Goal: Information Seeking & Learning: Learn about a topic

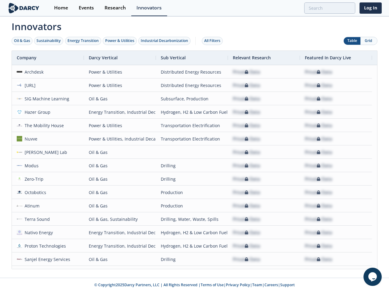
click at [22, 41] on div "Oil & Gas" at bounding box center [22, 40] width 16 height 5
click at [49, 41] on div "Sustainability" at bounding box center [48, 40] width 24 height 5
click at [83, 41] on div "Energy Transition" at bounding box center [82, 40] width 31 height 5
click at [120, 41] on div "Power & Utilities" at bounding box center [119, 40] width 29 height 5
click at [166, 41] on div "Industrial Decarbonization" at bounding box center [164, 40] width 47 height 5
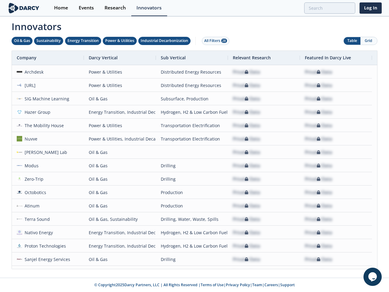
click at [214, 41] on div "All Filters 28" at bounding box center [215, 40] width 23 height 5
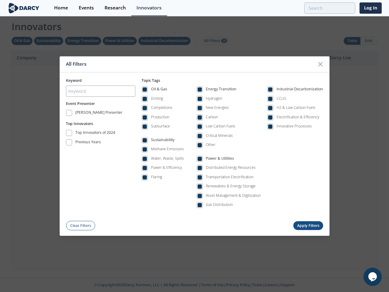
click at [368, 41] on div "All Filters Keyword Event Presenter [PERSON_NAME] Presenter Top Innovators Top …" at bounding box center [194, 146] width 389 height 292
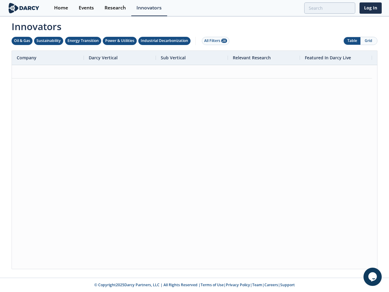
click at [194, 159] on div at bounding box center [194, 167] width 365 height 204
click at [48, 58] on div "Company" at bounding box center [45, 58] width 57 height 14
